Goal: Information Seeking & Learning: Learn about a topic

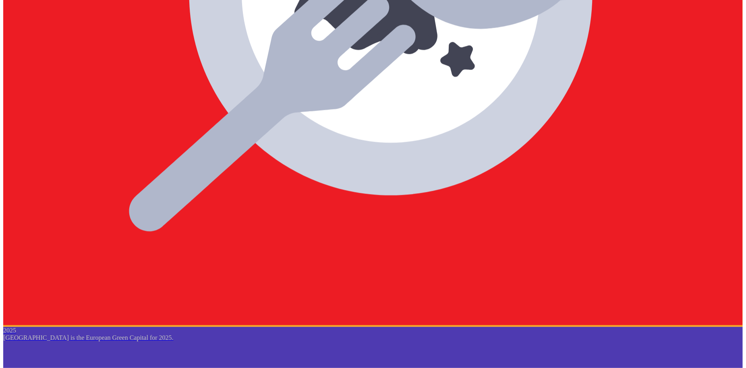
scroll to position [1220, 0]
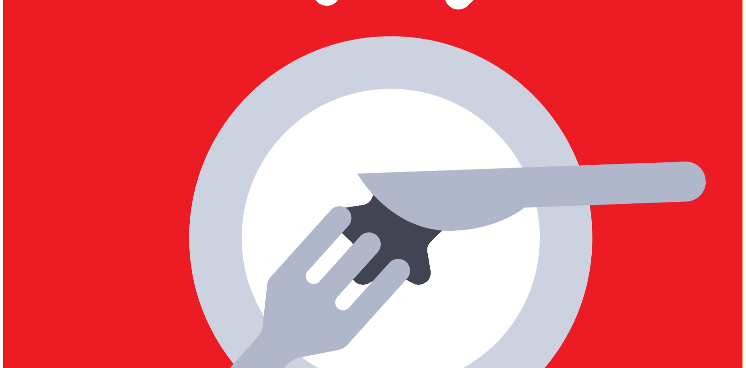
drag, startPoint x: 166, startPoint y: 122, endPoint x: 583, endPoint y: 117, distance: 417.2
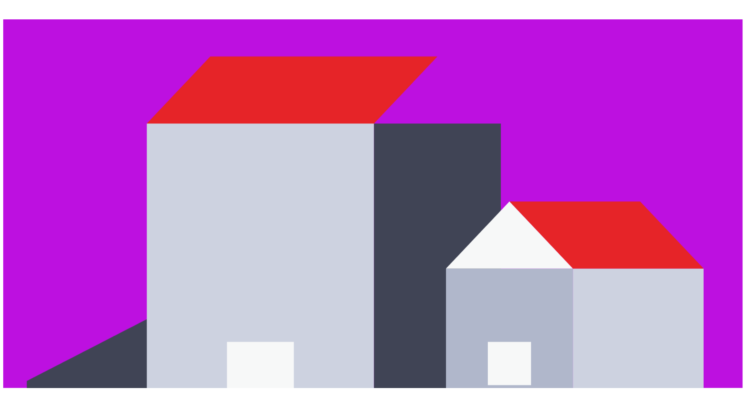
scroll to position [2567, 0]
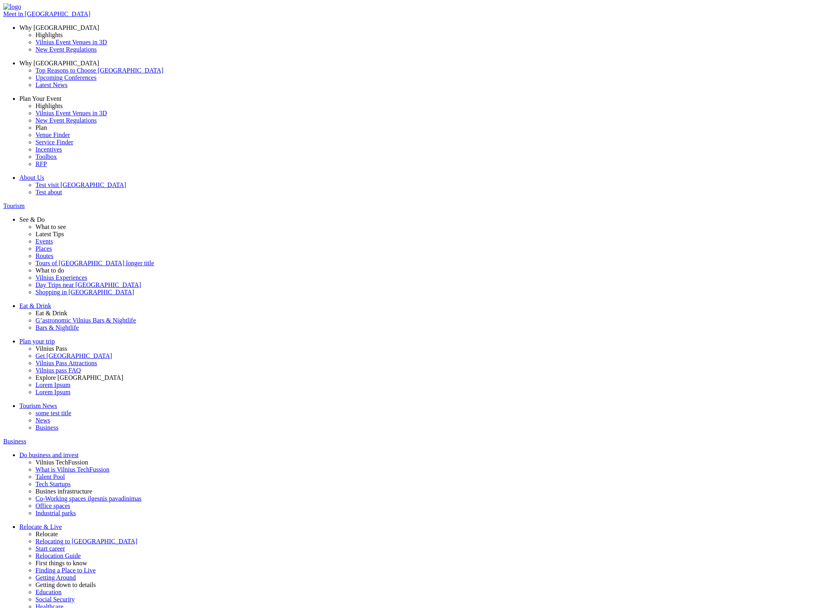
click at [21, 10] on img at bounding box center [12, 6] width 18 height 7
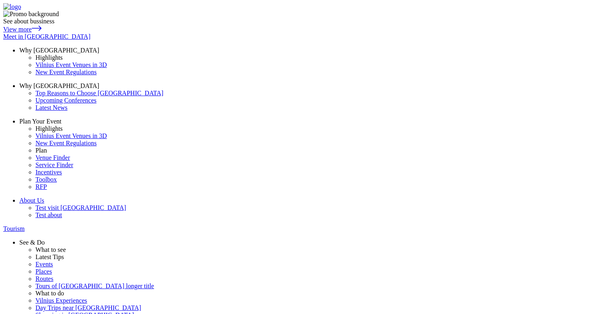
drag, startPoint x: 6, startPoint y: 89, endPoint x: -20, endPoint y: 89, distance: 26.2
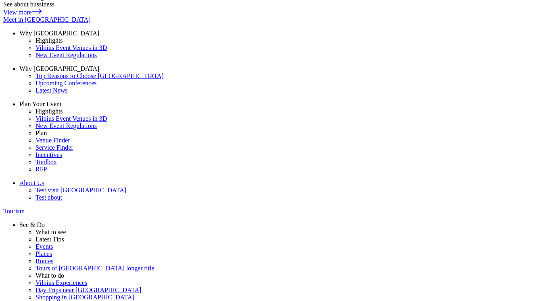
scroll to position [23, 0]
